Goal: Task Accomplishment & Management: Use online tool/utility

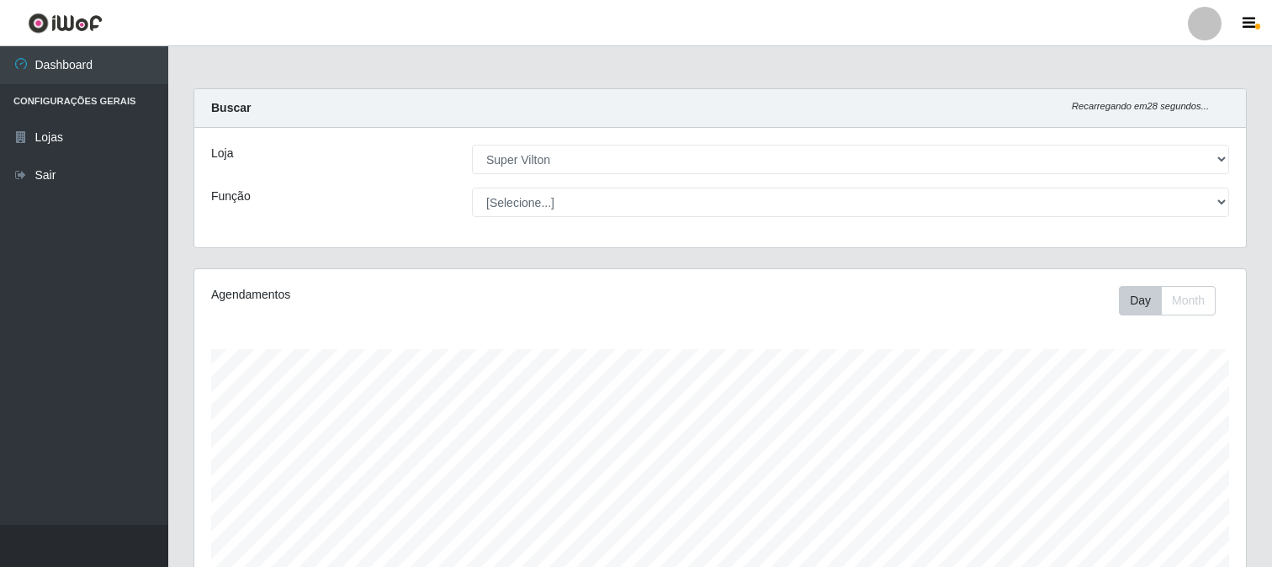
select select "379"
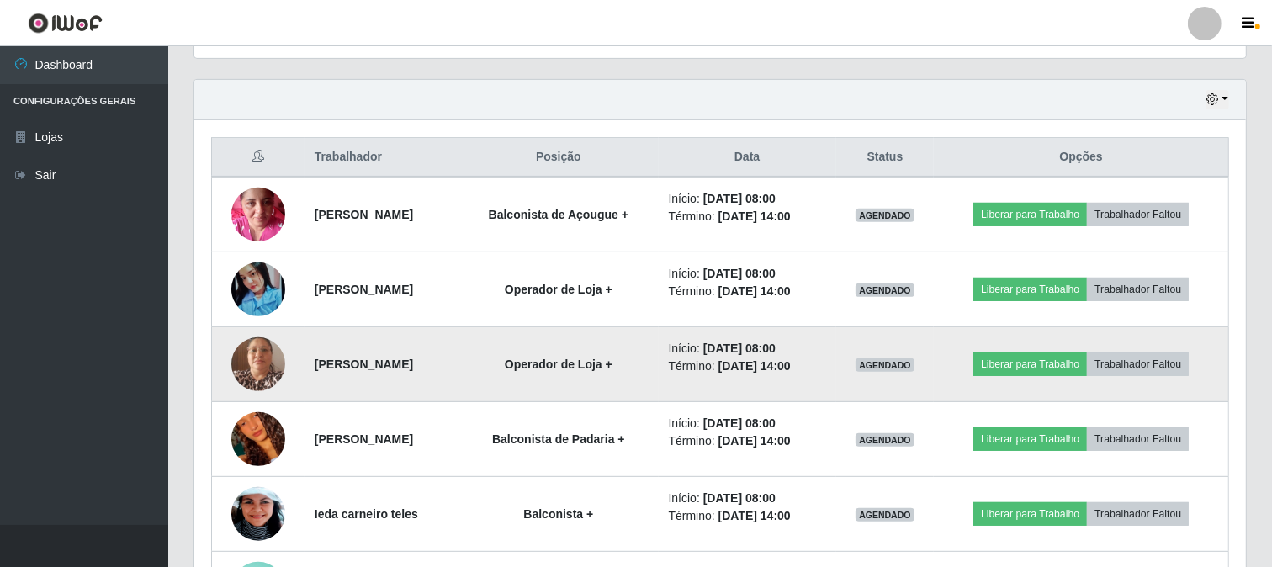
scroll to position [348, 1052]
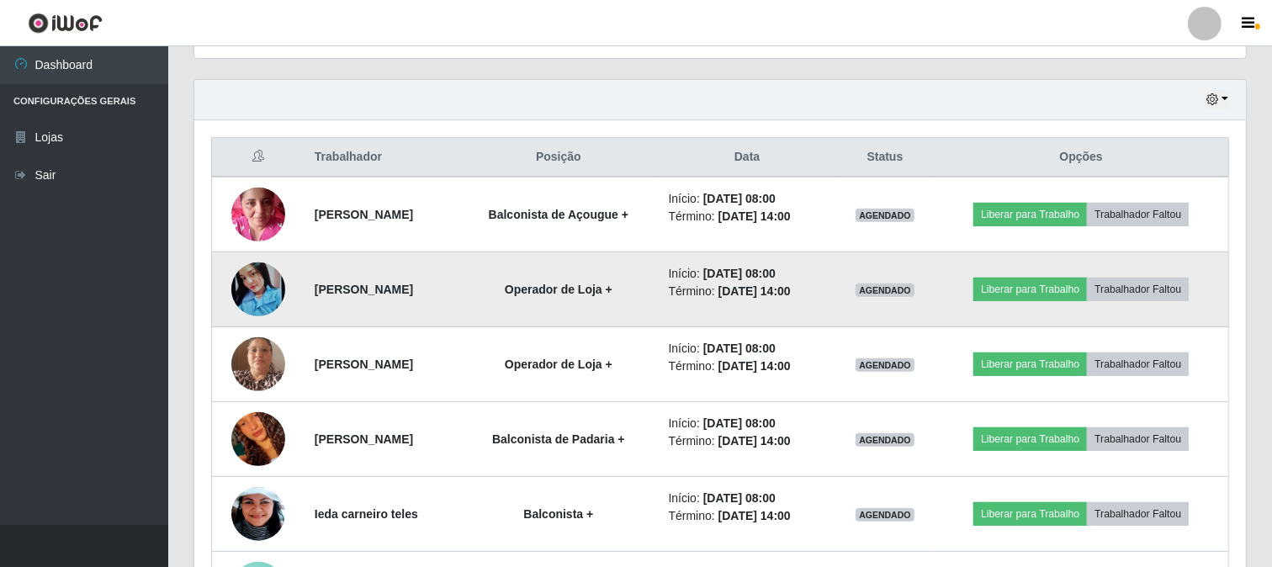
drag, startPoint x: 646, startPoint y: 291, endPoint x: 661, endPoint y: 292, distance: 15.2
click at [612, 292] on strong "Operador de Loja +" at bounding box center [559, 289] width 108 height 13
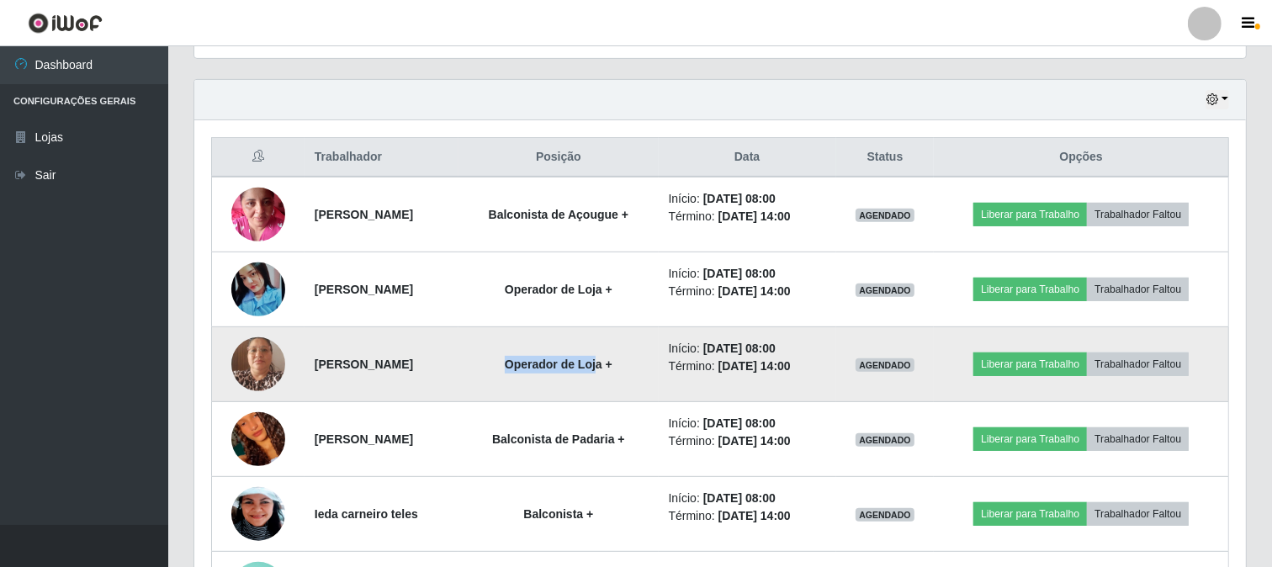
drag, startPoint x: 583, startPoint y: 357, endPoint x: 674, endPoint y: 368, distance: 91.6
click at [612, 368] on strong "Operador de Loja +" at bounding box center [559, 364] width 108 height 13
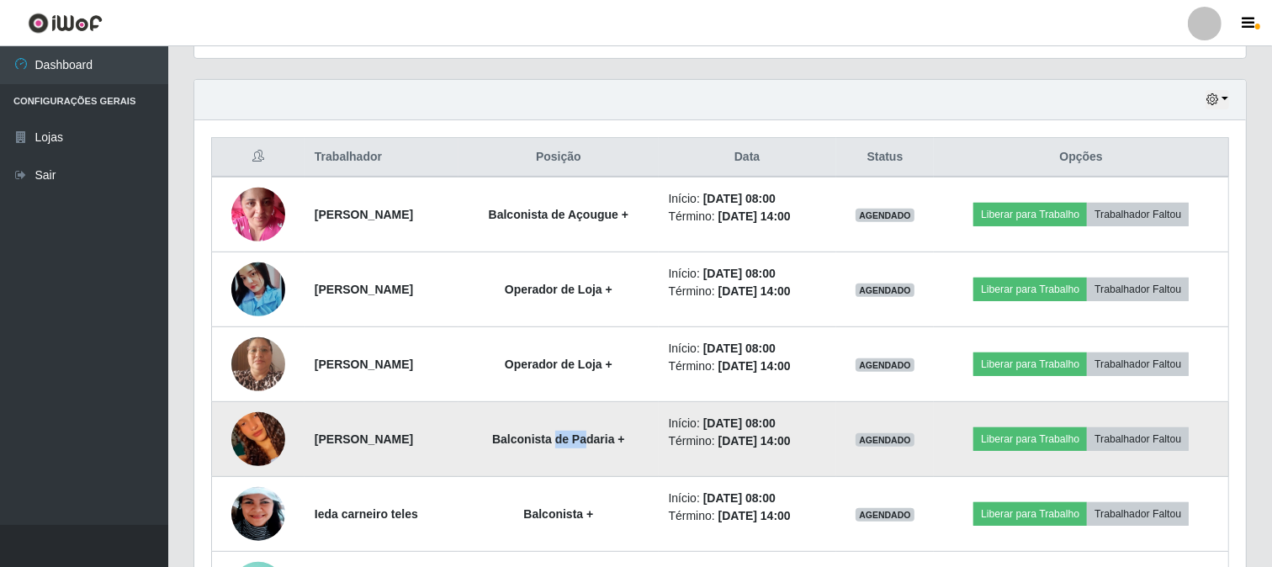
drag, startPoint x: 632, startPoint y: 435, endPoint x: 659, endPoint y: 442, distance: 27.8
click at [625, 442] on strong "Balconista de Padaria +" at bounding box center [558, 438] width 133 height 13
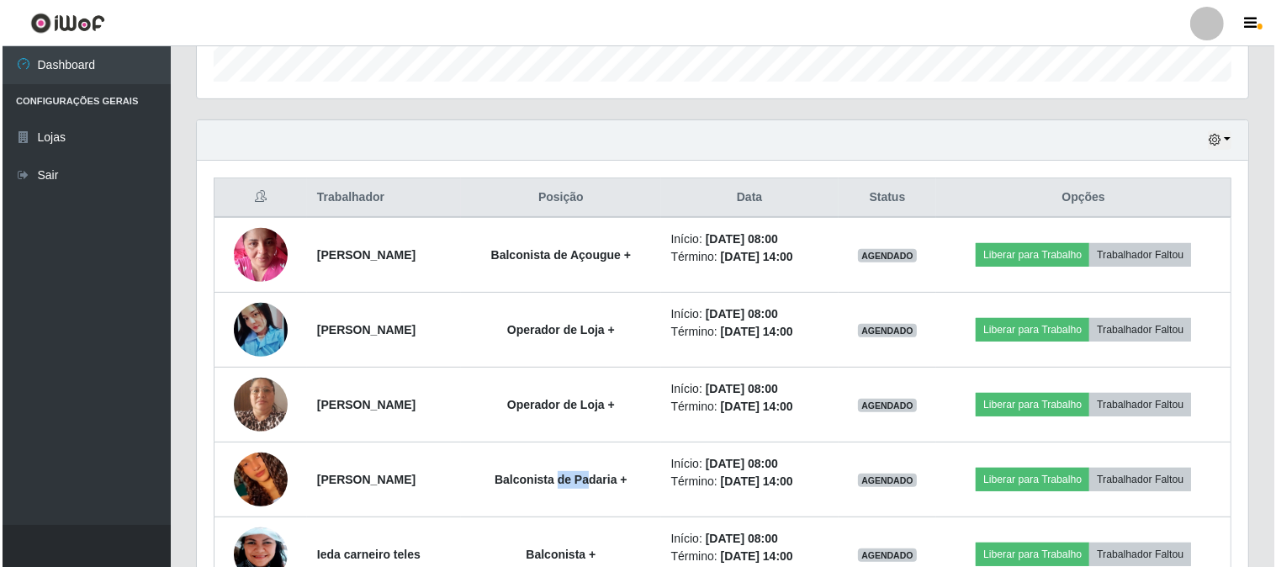
scroll to position [467, 0]
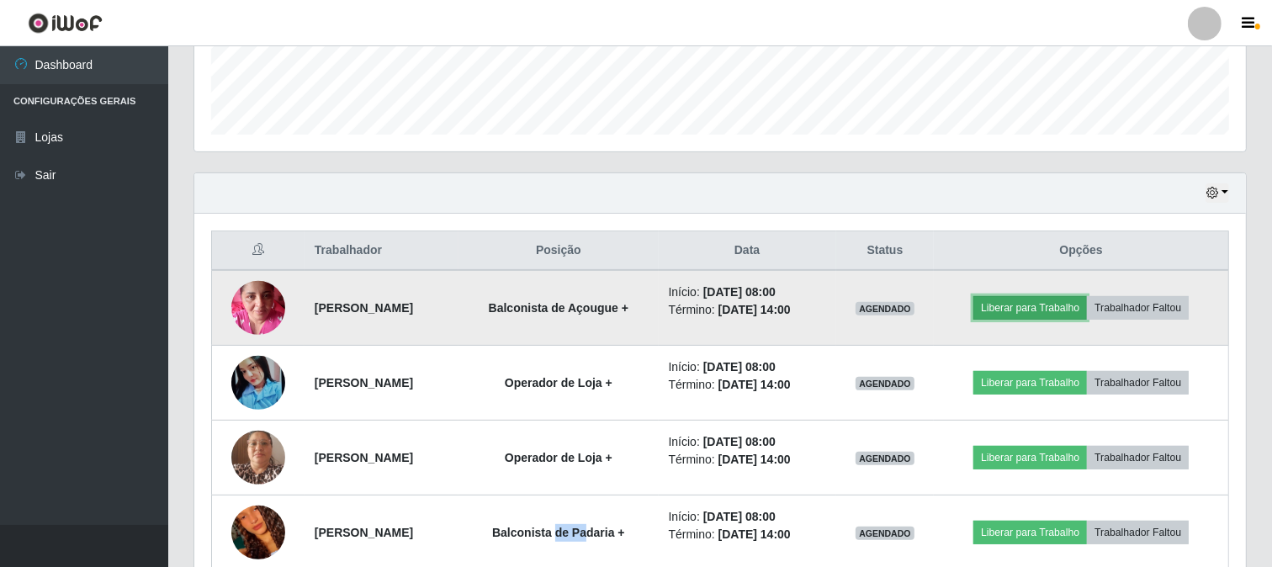
click at [1061, 304] on button "Liberar para Trabalho" at bounding box center [1030, 308] width 114 height 24
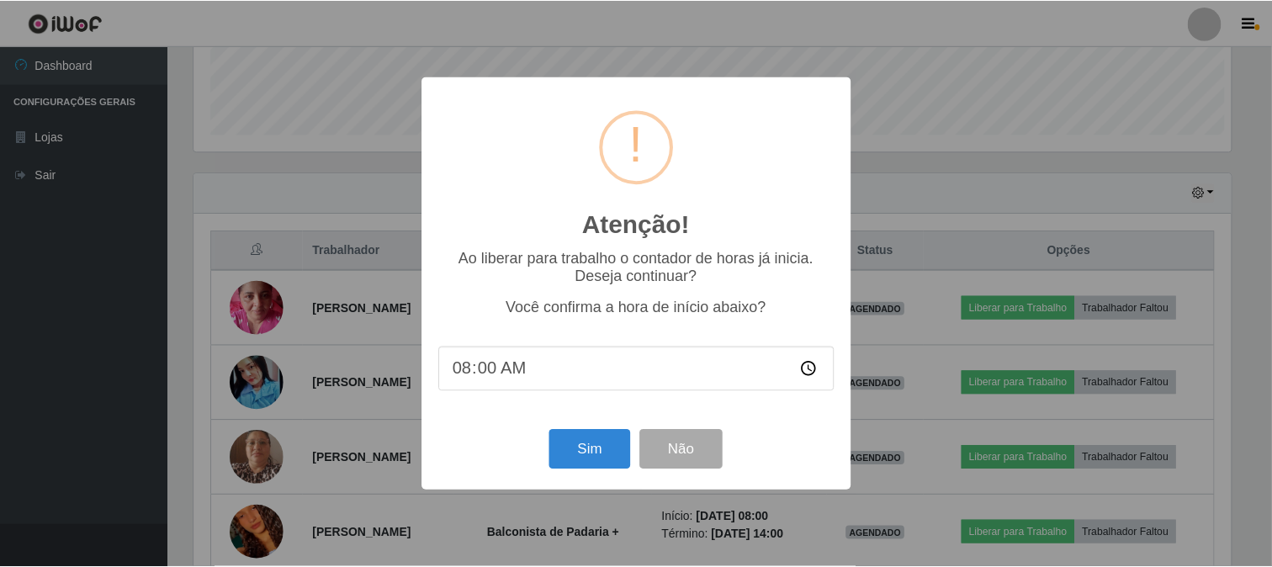
scroll to position [348, 1041]
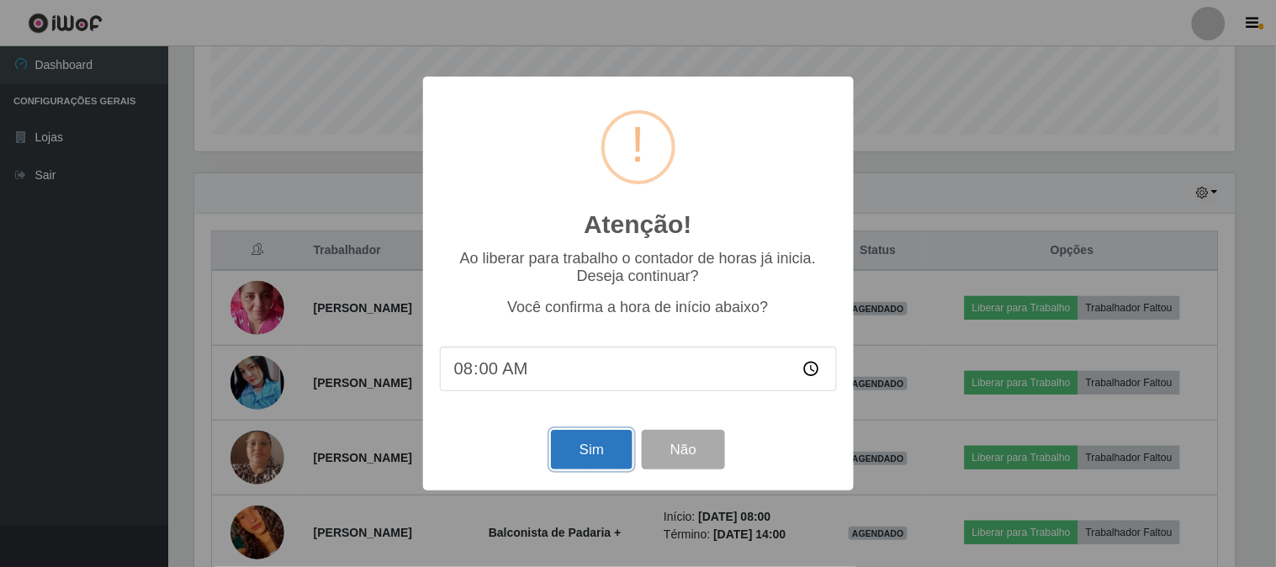
click at [579, 443] on button "Sim" at bounding box center [592, 450] width 82 height 40
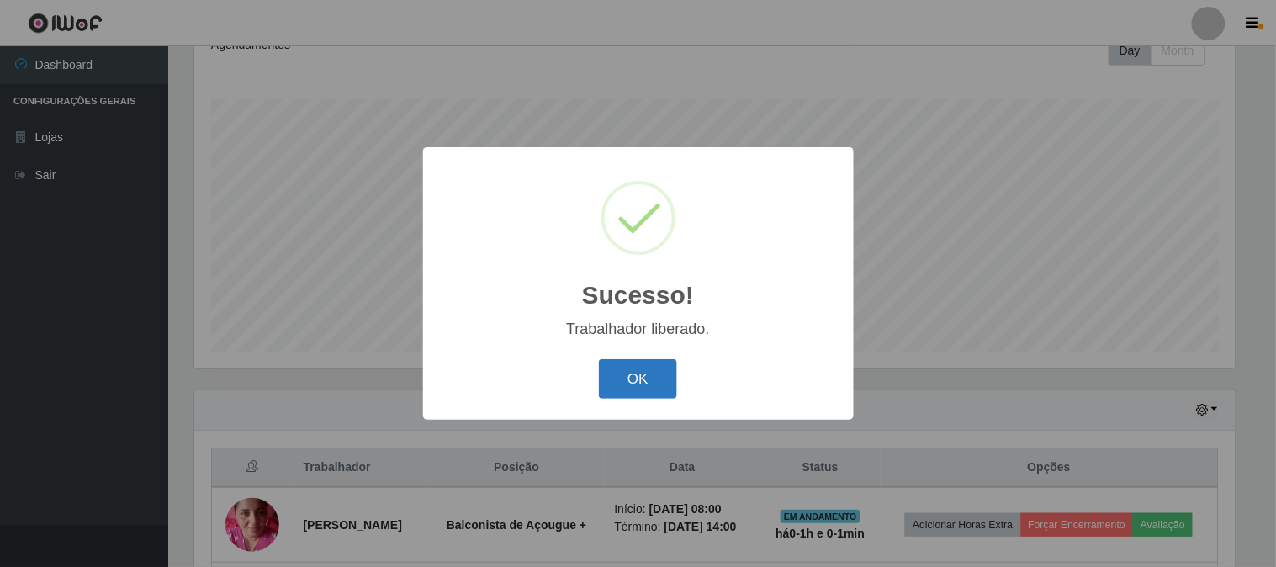
click at [660, 373] on button "OK" at bounding box center [638, 379] width 78 height 40
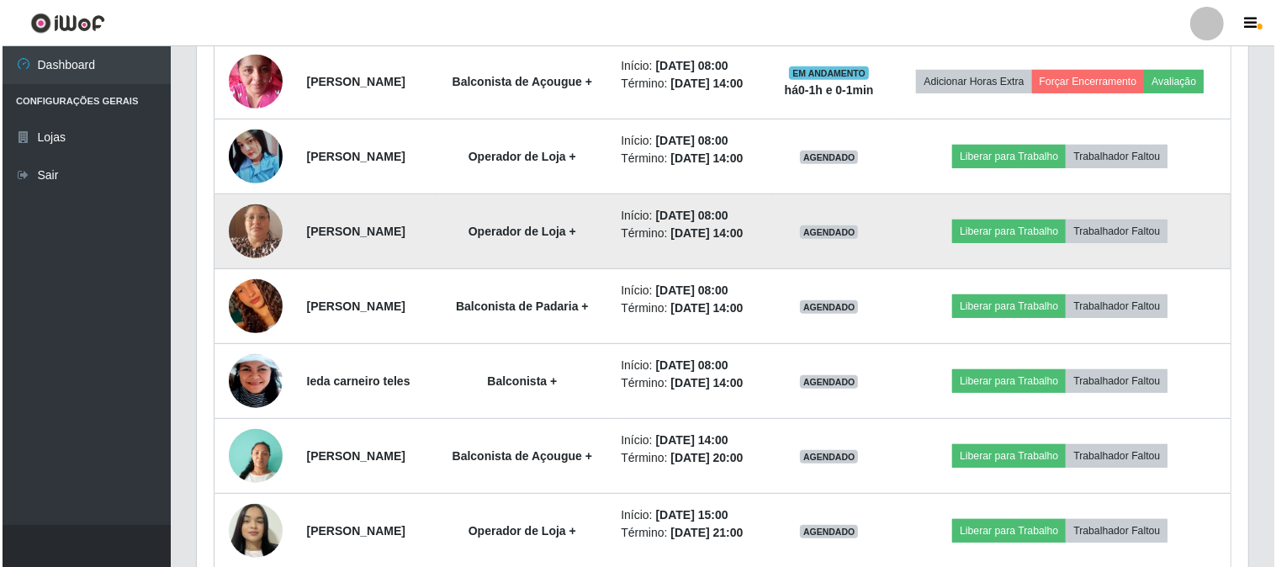
scroll to position [811, 0]
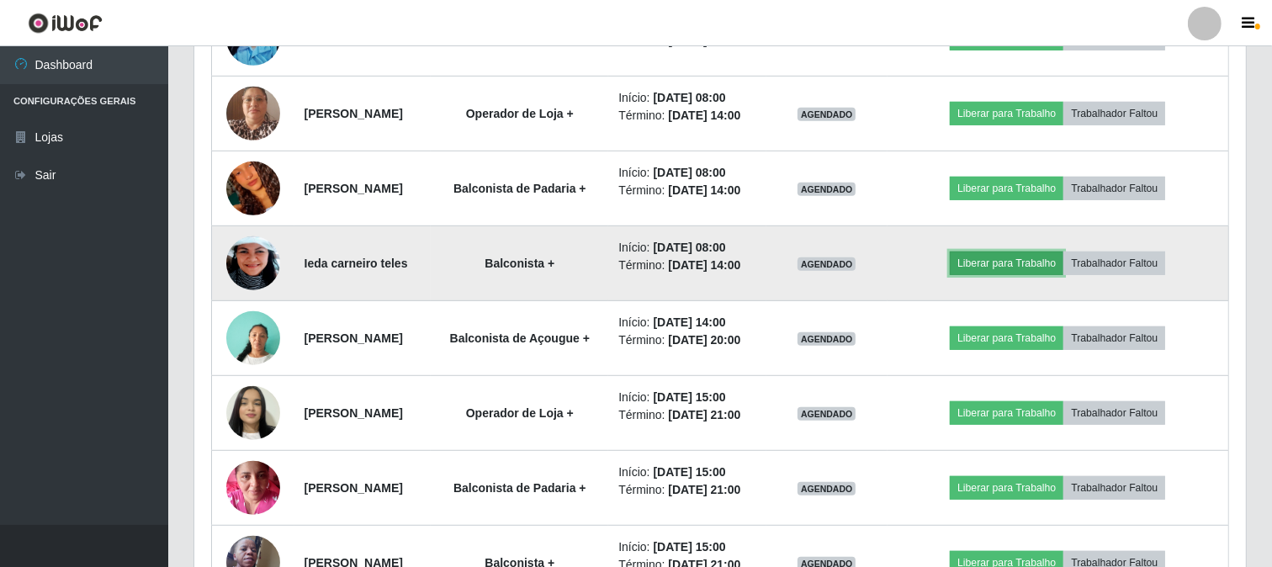
click at [994, 275] on button "Liberar para Trabalho" at bounding box center [1007, 264] width 114 height 24
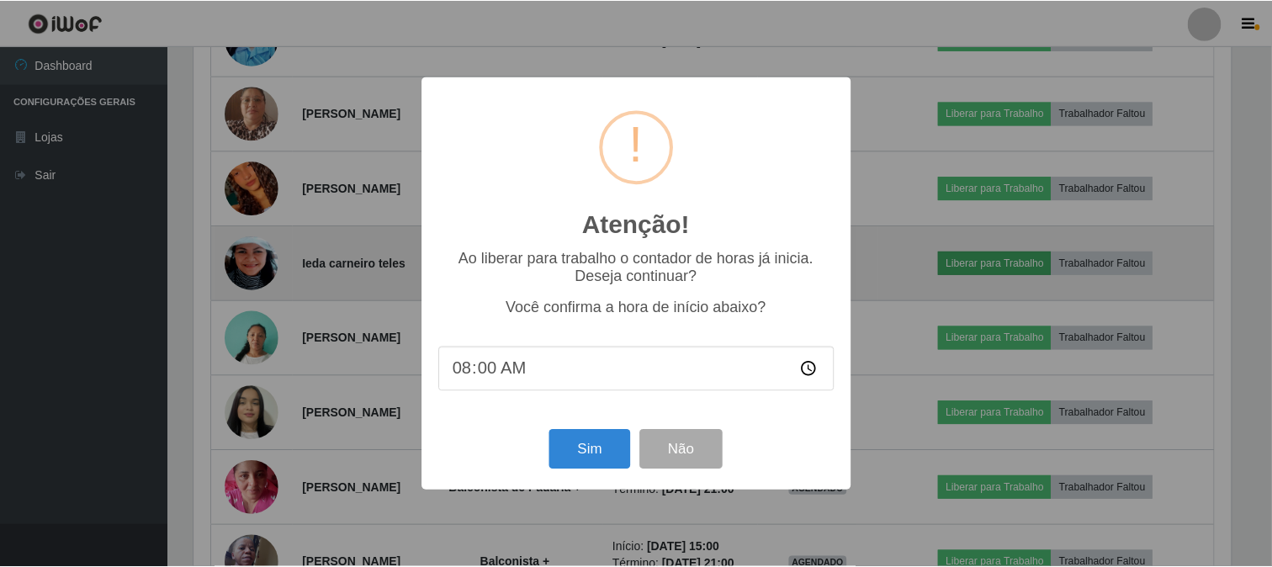
scroll to position [348, 1041]
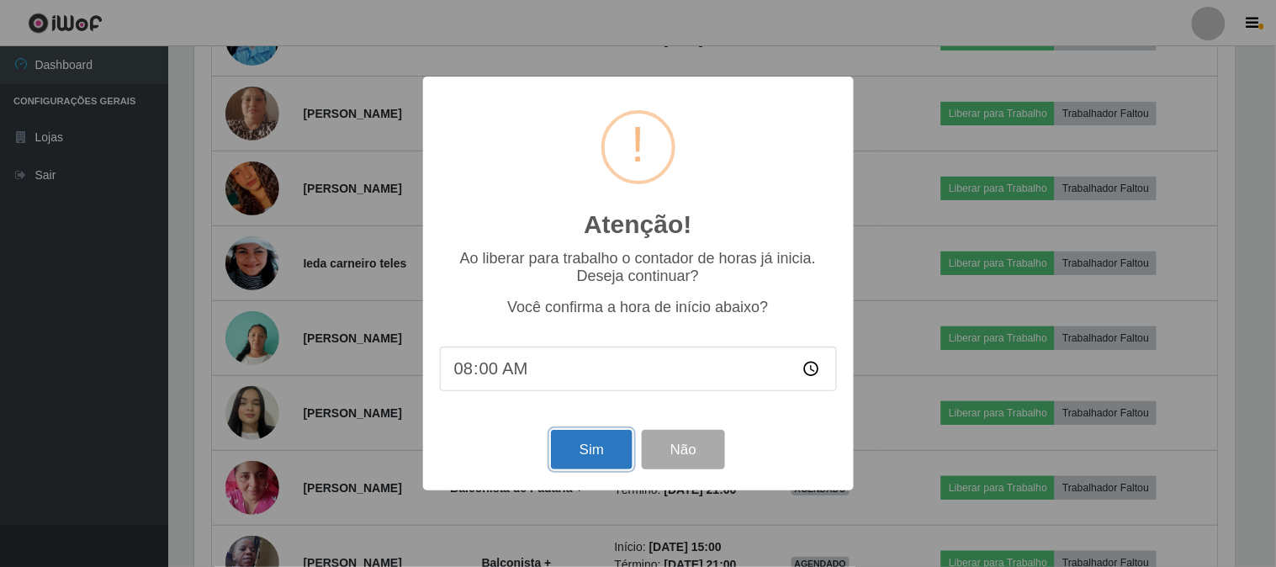
click at [572, 436] on button "Sim" at bounding box center [592, 450] width 82 height 40
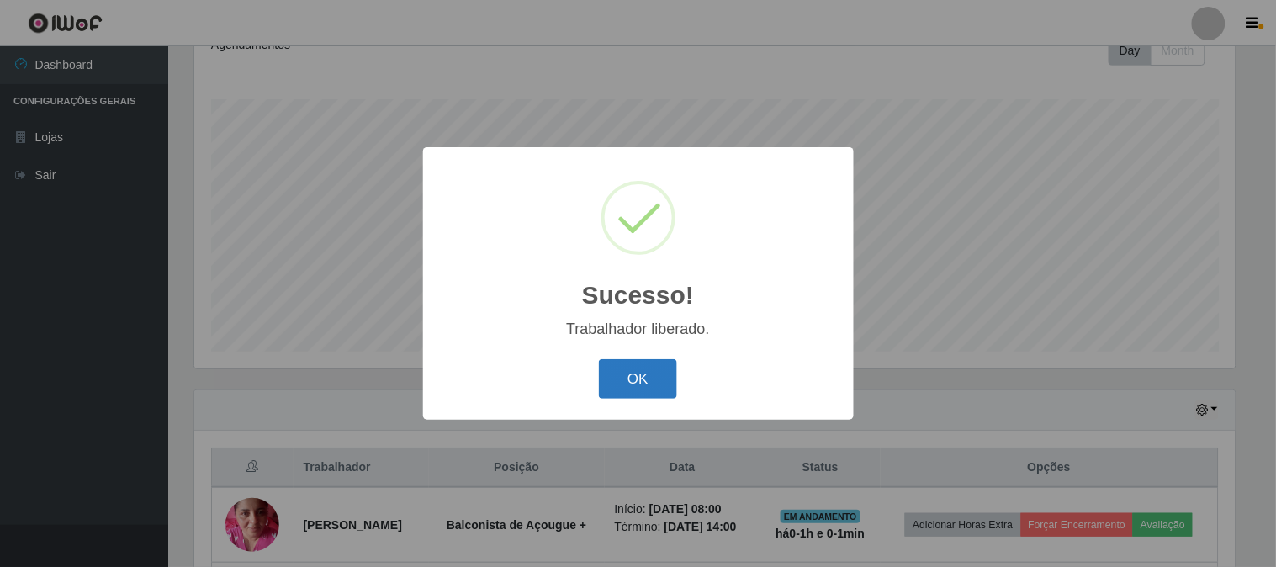
click at [663, 370] on button "OK" at bounding box center [638, 379] width 78 height 40
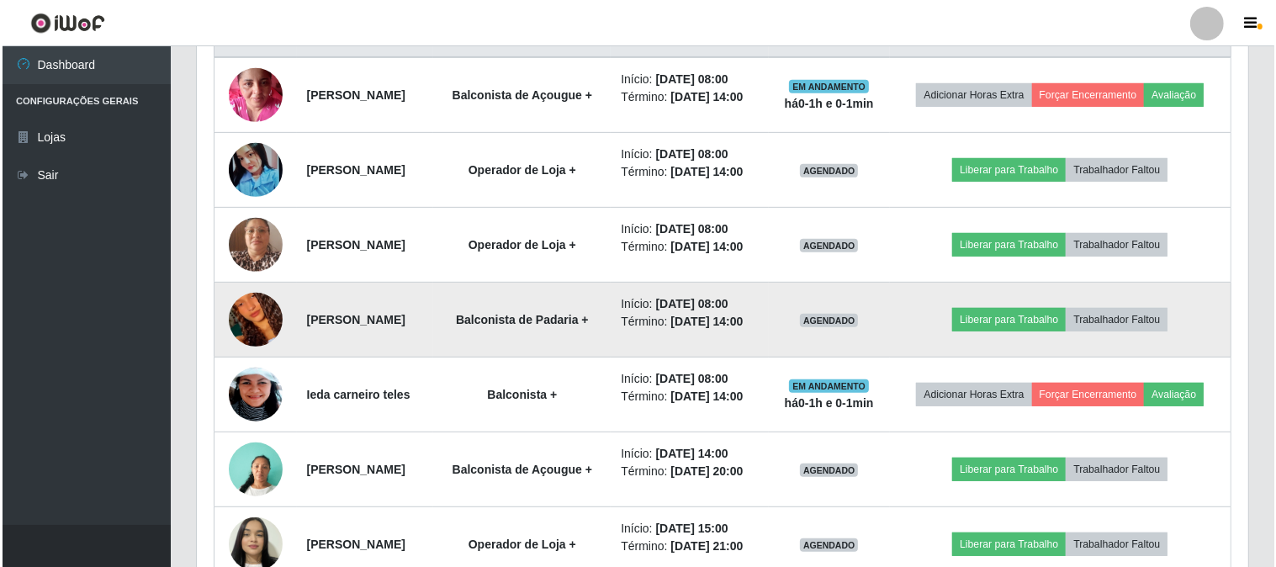
scroll to position [665, 0]
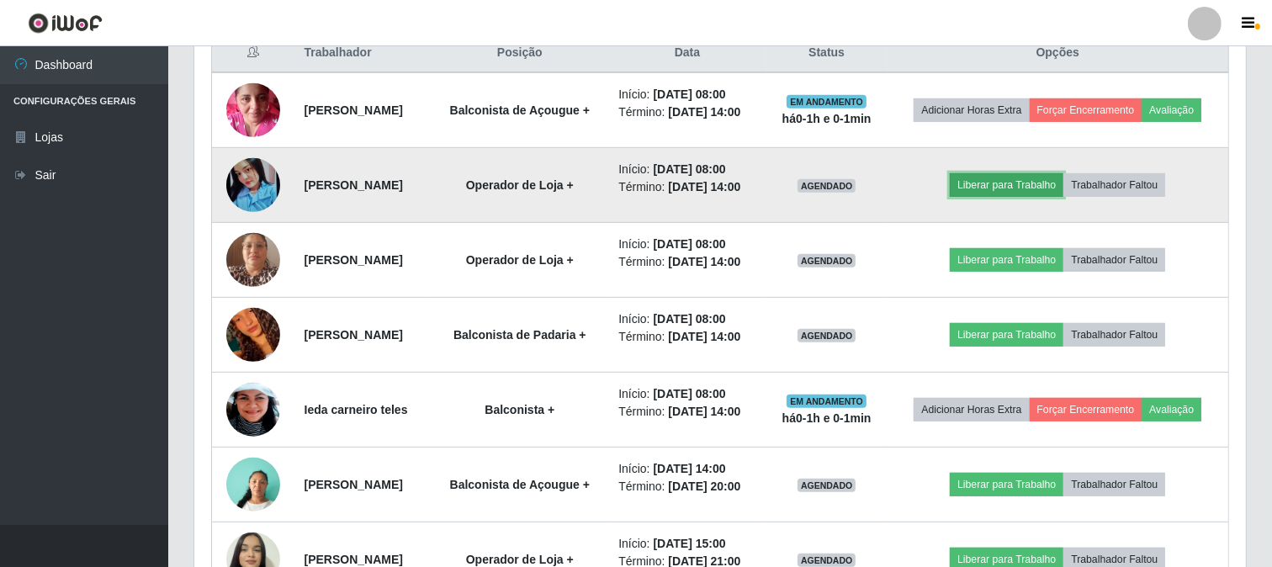
click at [1001, 197] on button "Liberar para Trabalho" at bounding box center [1007, 185] width 114 height 24
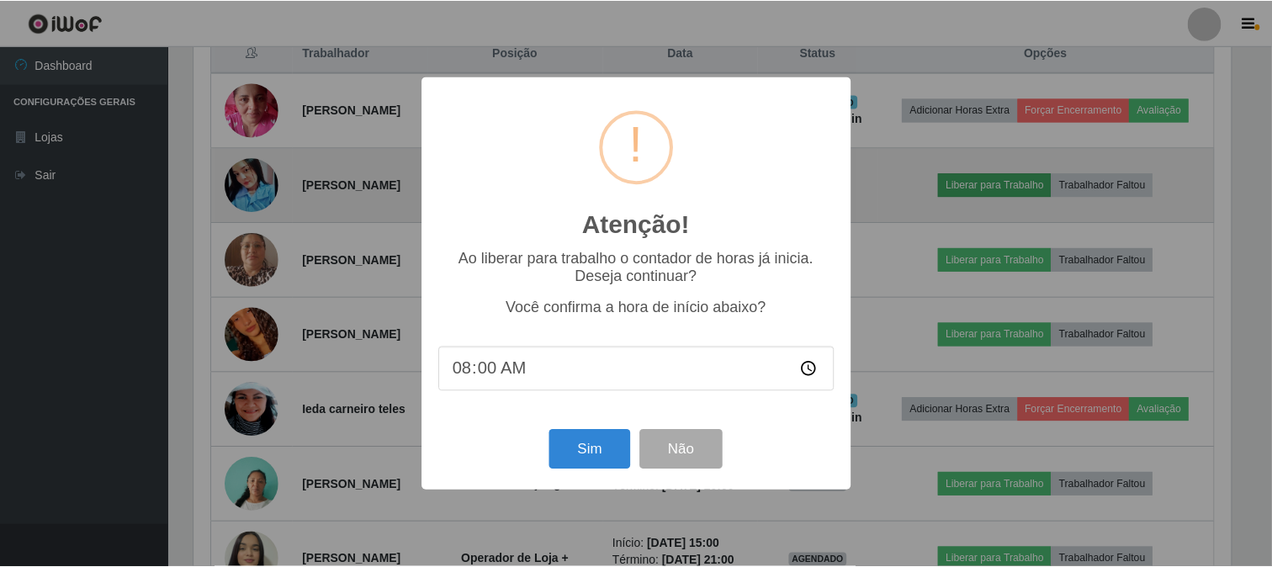
scroll to position [348, 1041]
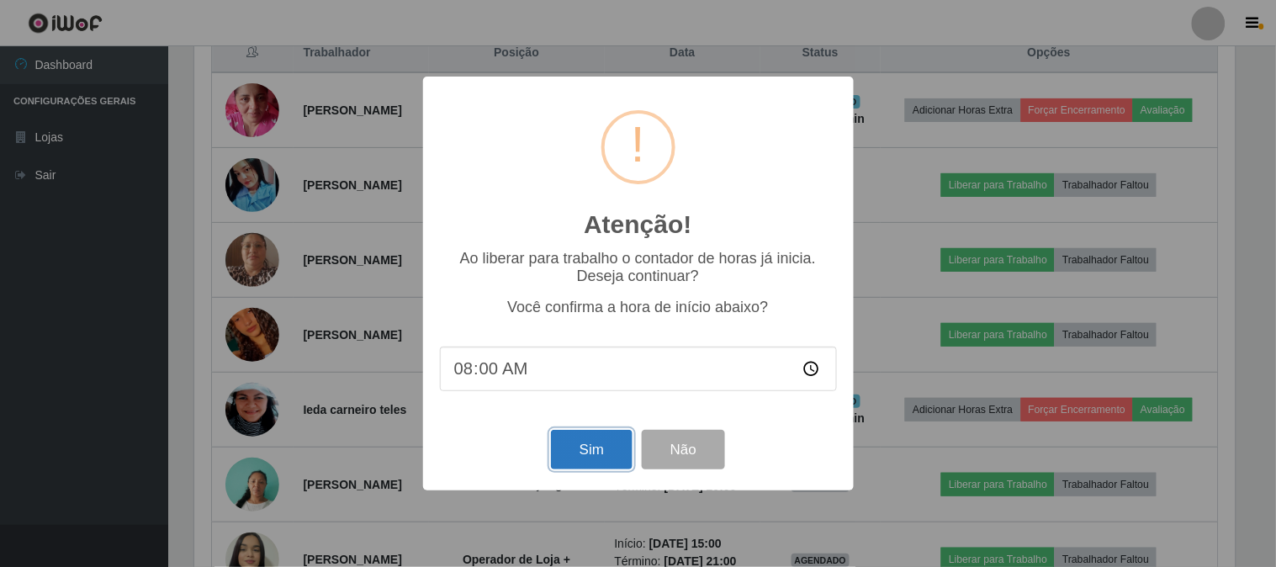
click at [577, 452] on button "Sim" at bounding box center [592, 450] width 82 height 40
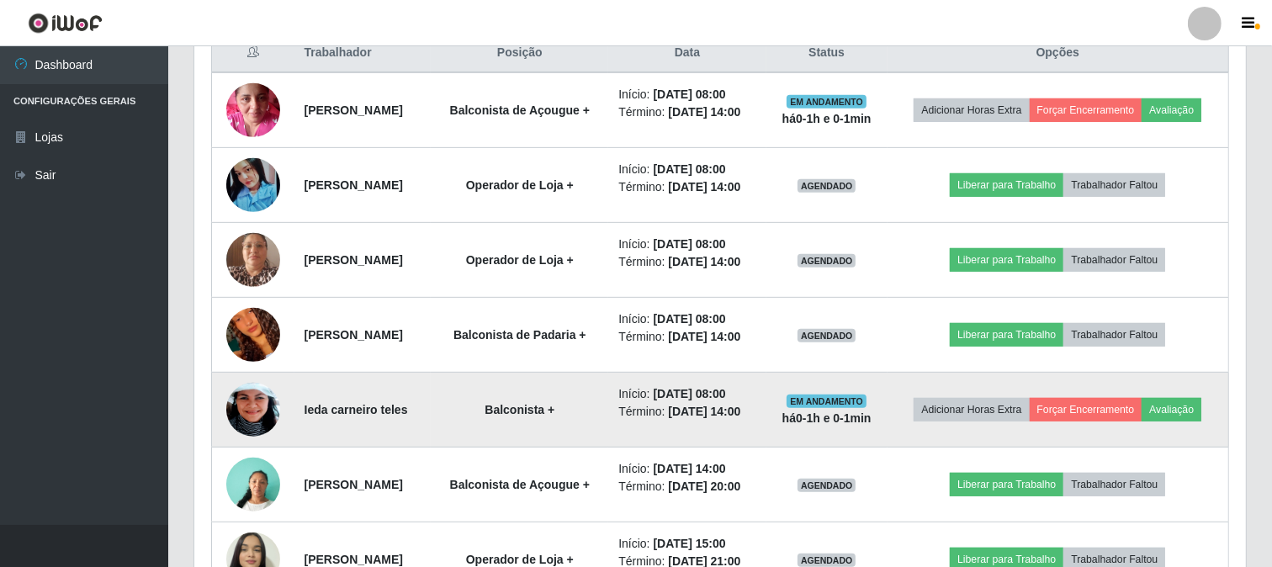
scroll to position [0, 0]
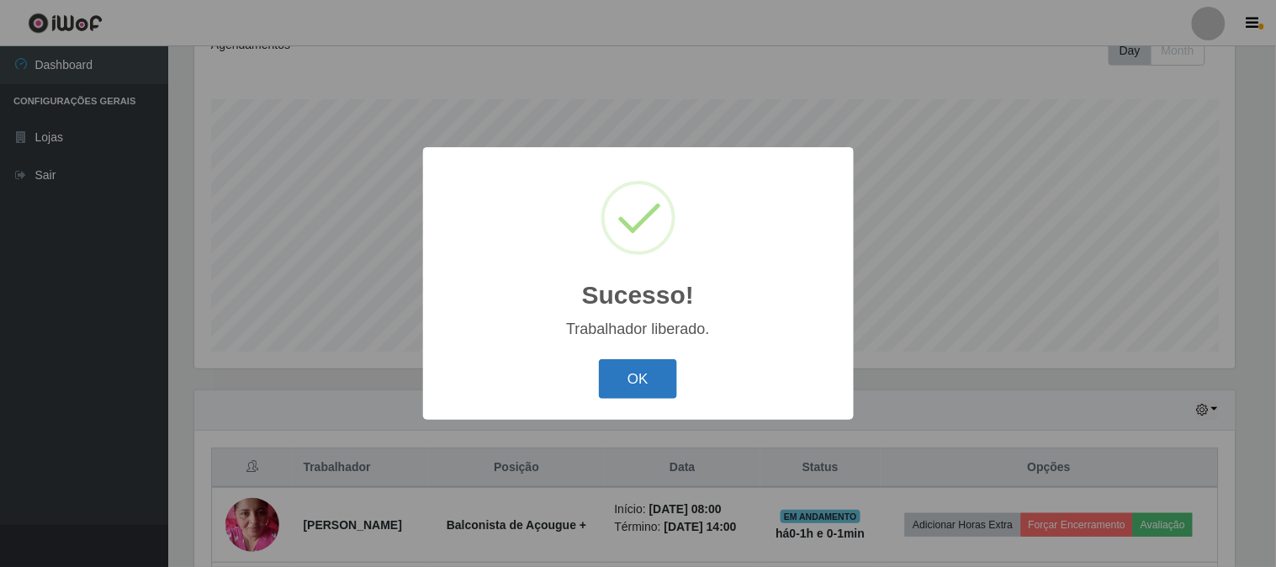
click at [653, 389] on button "OK" at bounding box center [638, 379] width 78 height 40
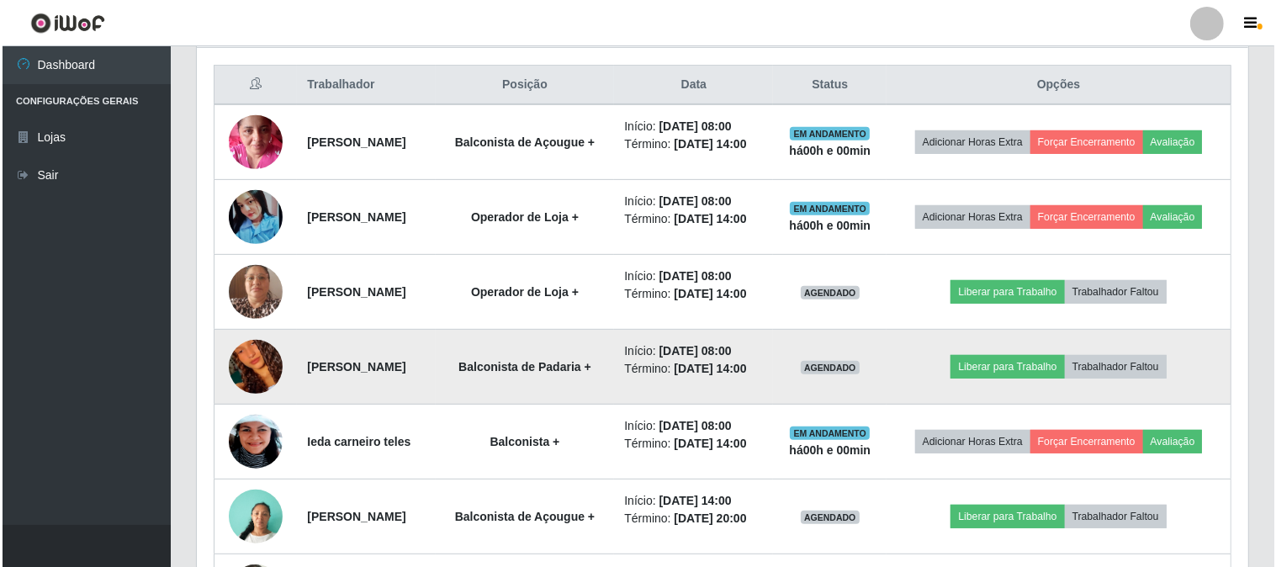
scroll to position [665, 0]
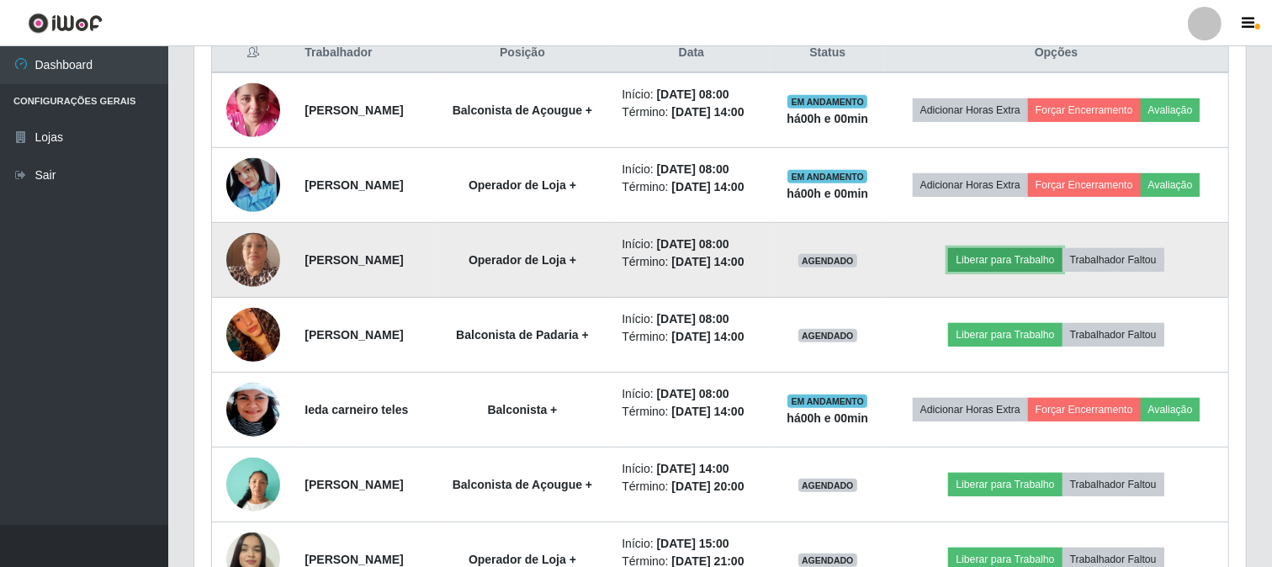
click at [1010, 272] on button "Liberar para Trabalho" at bounding box center [1005, 260] width 114 height 24
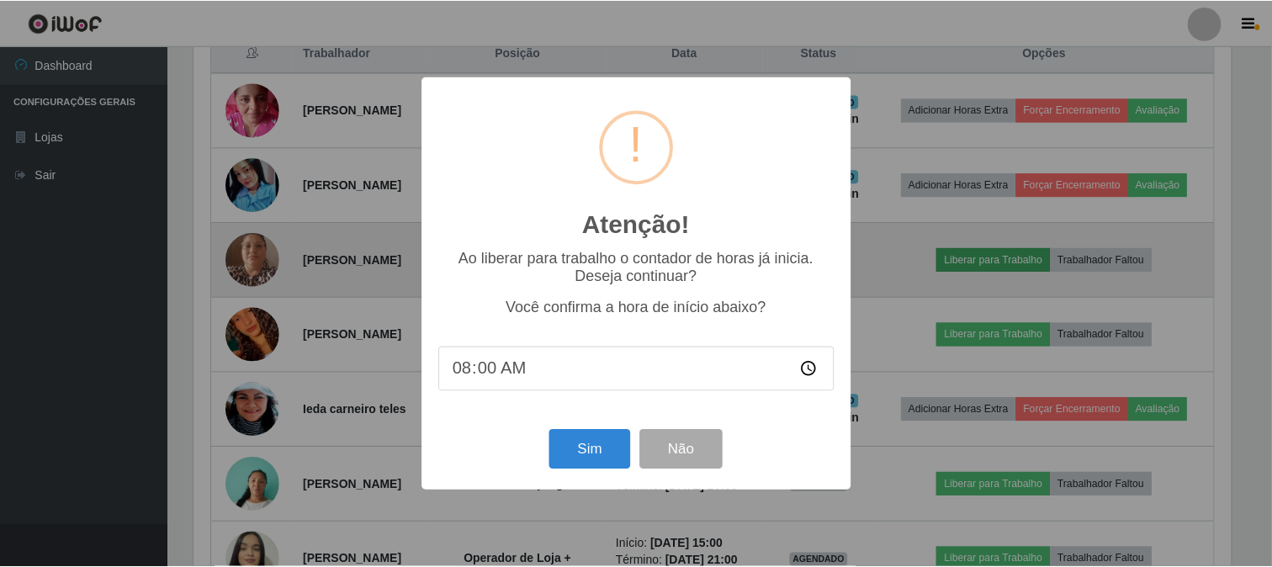
scroll to position [348, 1041]
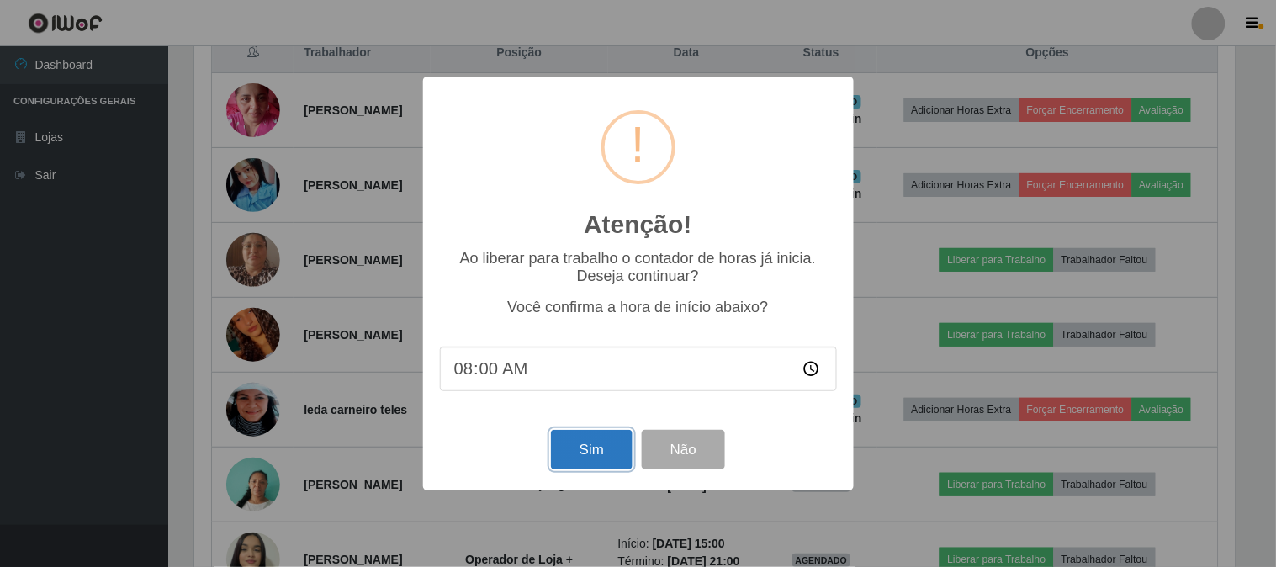
click at [607, 459] on button "Sim" at bounding box center [592, 450] width 82 height 40
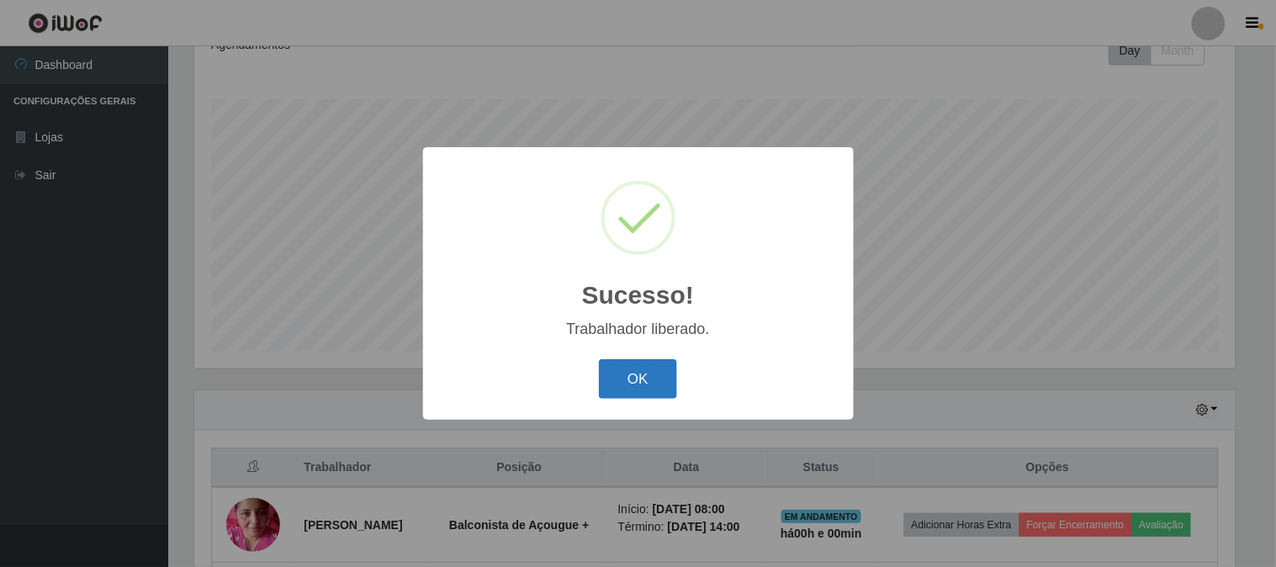
click at [646, 375] on button "OK" at bounding box center [638, 379] width 78 height 40
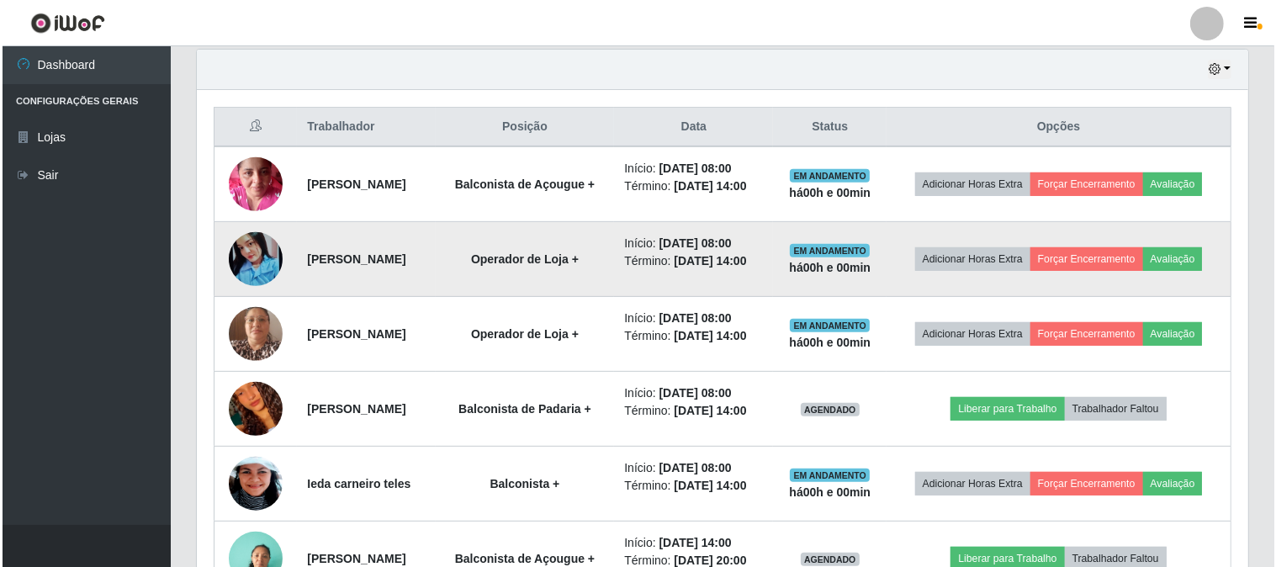
scroll to position [570, 0]
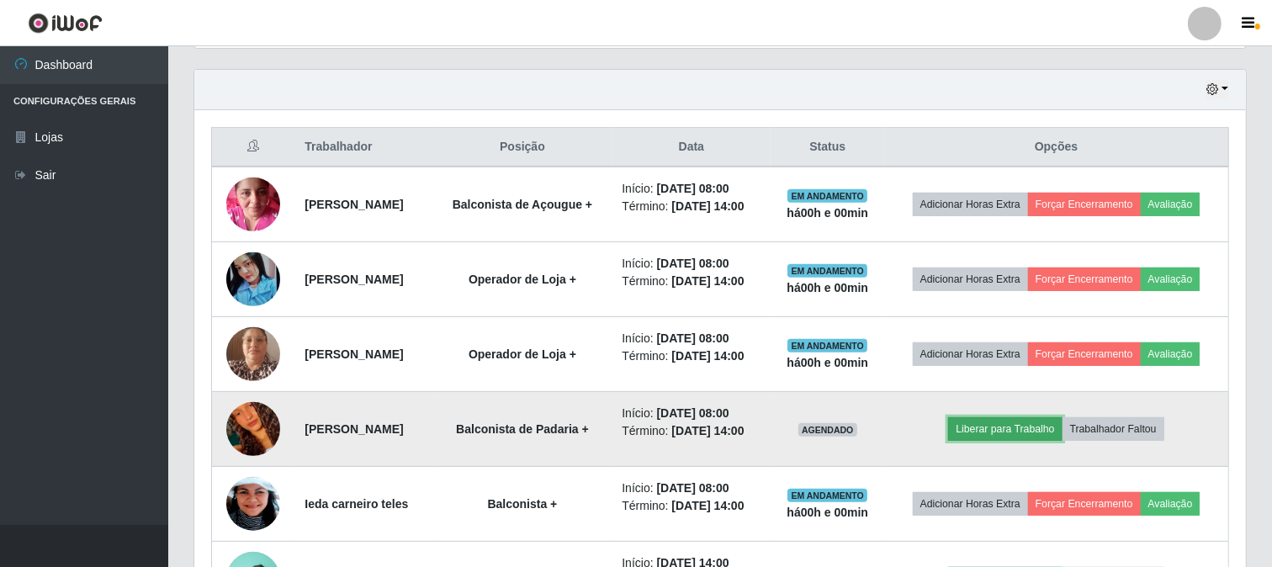
click at [1018, 441] on button "Liberar para Trabalho" at bounding box center [1005, 429] width 114 height 24
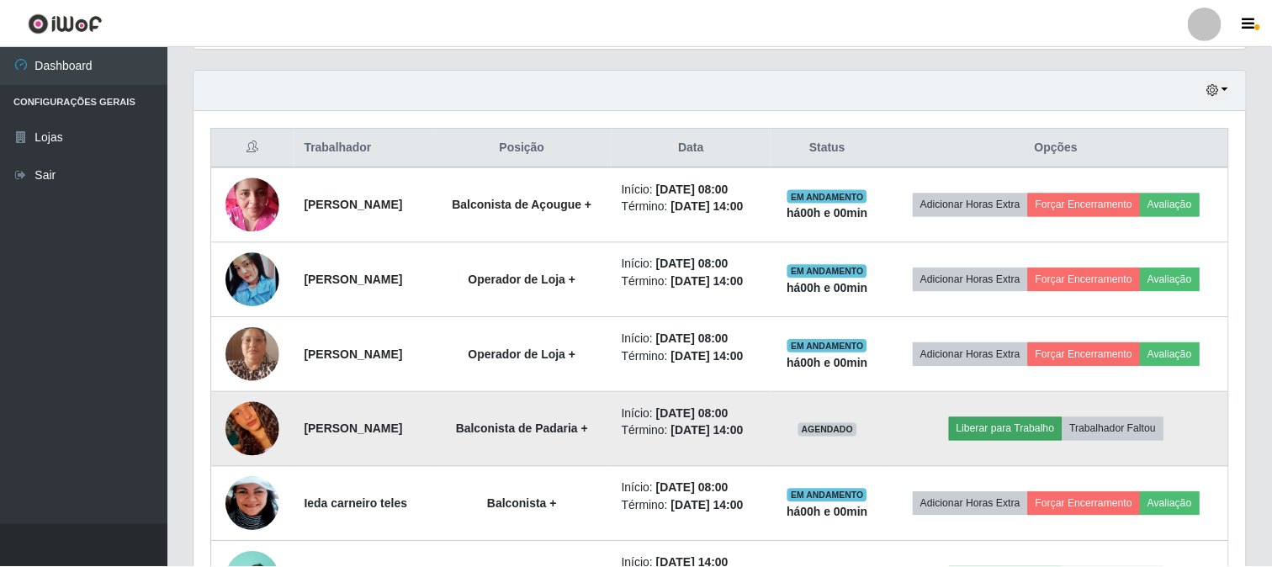
scroll to position [348, 1041]
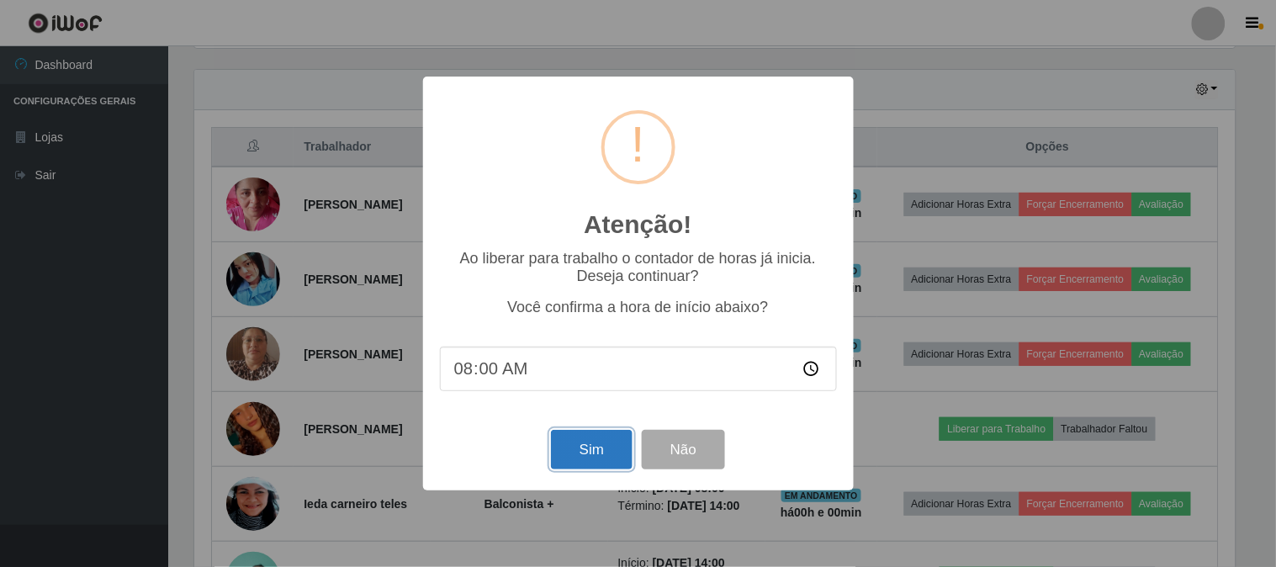
click at [591, 447] on button "Sim" at bounding box center [592, 450] width 82 height 40
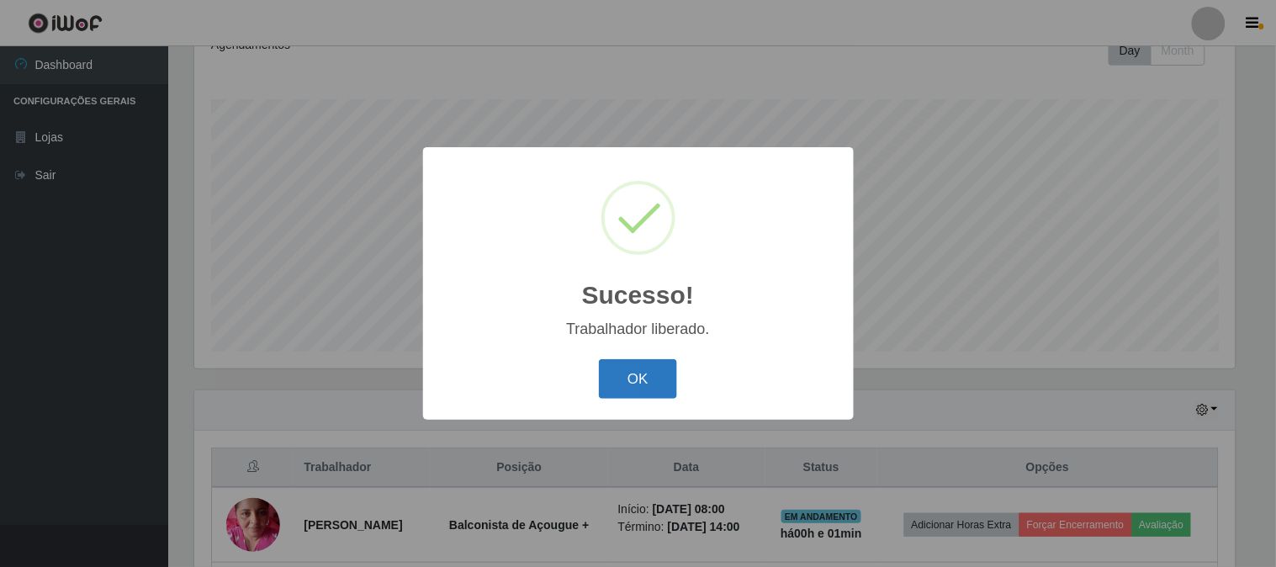
click at [618, 363] on button "OK" at bounding box center [638, 379] width 78 height 40
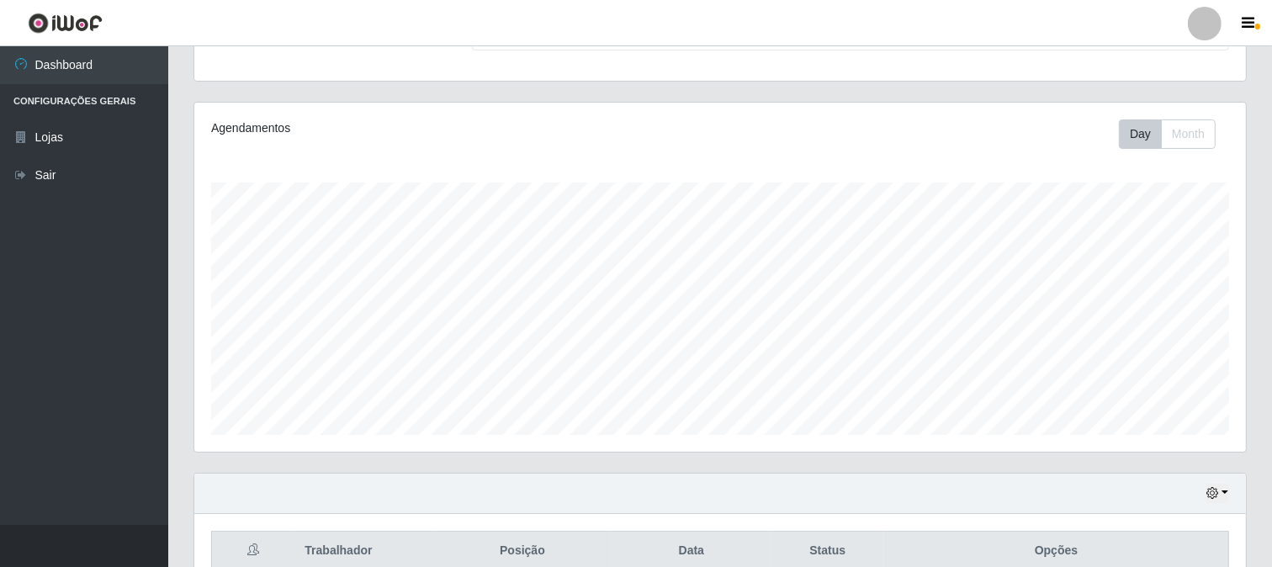
scroll to position [0, 0]
